Goal: Obtain resource: Obtain resource

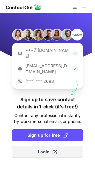
click at [53, 146] on button "Login" at bounding box center [47, 152] width 71 height 12
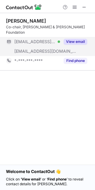
click at [78, 39] on button "View email" at bounding box center [74, 42] width 23 height 6
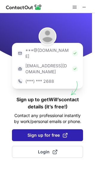
click at [55, 132] on span "Sign up for free" at bounding box center [47, 135] width 40 height 6
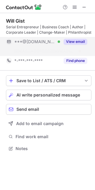
scroll to position [135, 95]
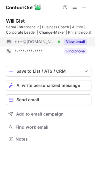
click at [77, 42] on button "View email" at bounding box center [74, 42] width 23 height 6
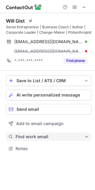
click at [40, 138] on span "Find work email" at bounding box center [49, 136] width 68 height 5
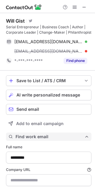
scroll to position [31, 0]
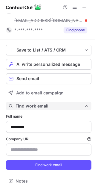
type input "*******"
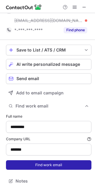
click at [39, 166] on button "Find work email" at bounding box center [48, 165] width 85 height 10
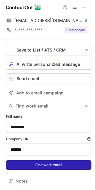
scroll to position [0, 0]
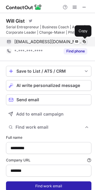
click at [82, 42] on span at bounding box center [83, 41] width 5 height 5
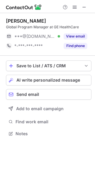
scroll to position [129, 95]
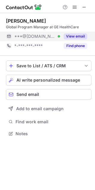
click at [86, 36] on button "View email" at bounding box center [74, 36] width 23 height 6
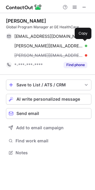
scroll to position [148, 95]
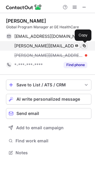
click at [86, 45] on button at bounding box center [84, 46] width 6 height 6
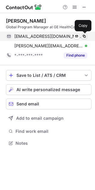
scroll to position [139, 95]
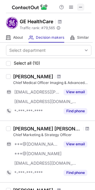
click at [80, 6] on span at bounding box center [80, 7] width 5 height 5
